Goal: Task Accomplishment & Management: Manage account settings

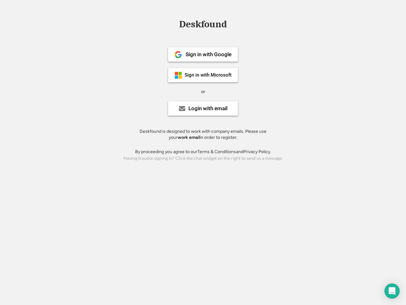
click at [203, 91] on div "or" at bounding box center [203, 92] width 4 height 6
click at [203, 25] on div "Deskfound" at bounding box center [203, 24] width 54 height 10
click at [174, 24] on div "Deskfound" at bounding box center [203, 25] width 406 height 12
click at [203, 25] on div "Deskfound" at bounding box center [203, 24] width 54 height 10
click at [203, 91] on div "or" at bounding box center [203, 92] width 4 height 6
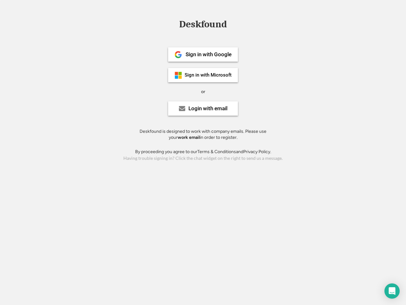
click at [203, 54] on div "Sign in with Google" at bounding box center [209, 54] width 46 height 5
click at [209, 54] on div "Sign in with Google" at bounding box center [209, 54] width 46 height 5
click at [178, 55] on img at bounding box center [179, 55] width 8 height 8
click at [203, 75] on div "Sign in with Microsoft" at bounding box center [208, 75] width 47 height 5
click at [209, 75] on div "Sign in with Microsoft" at bounding box center [208, 75] width 47 height 5
